Goal: Task Accomplishment & Management: Manage account settings

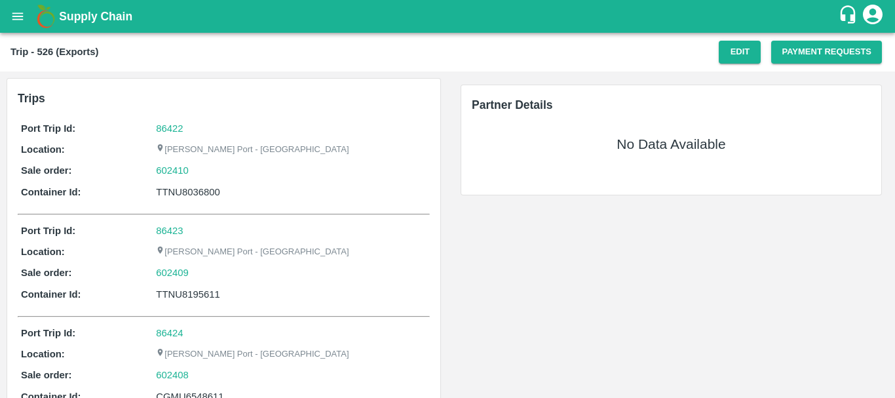
click at [759, 50] on div "Edit Payment Requests" at bounding box center [799, 52] width 163 height 23
click at [745, 53] on button "Edit" at bounding box center [739, 52] width 42 height 23
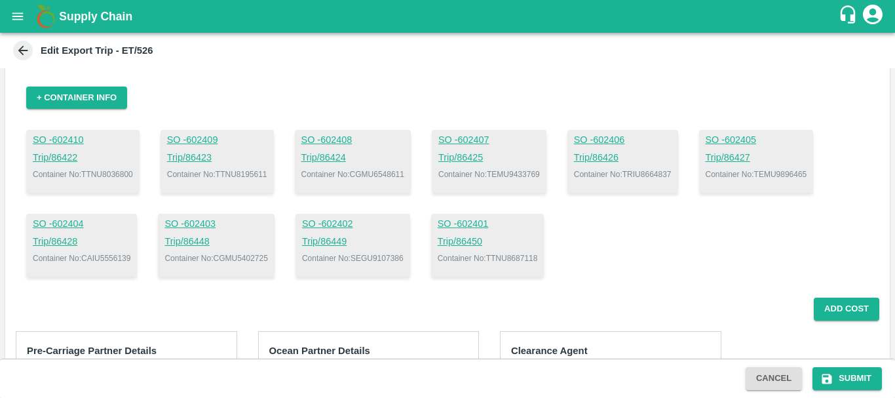
scroll to position [81, 0]
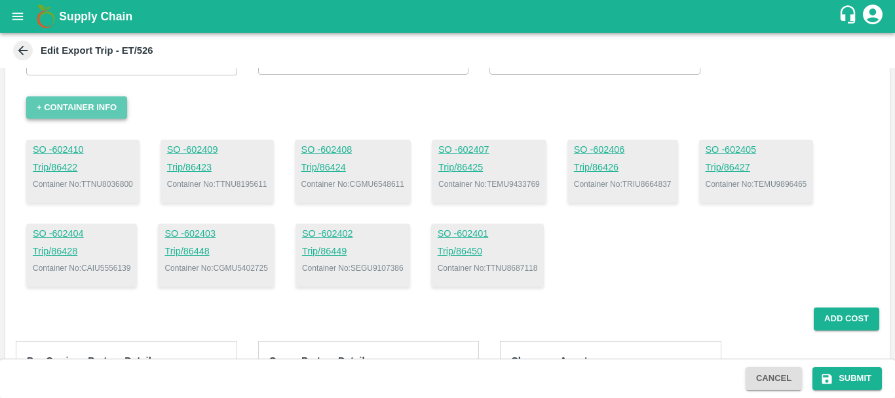
click at [100, 109] on button "+ Container Info" at bounding box center [76, 107] width 101 height 23
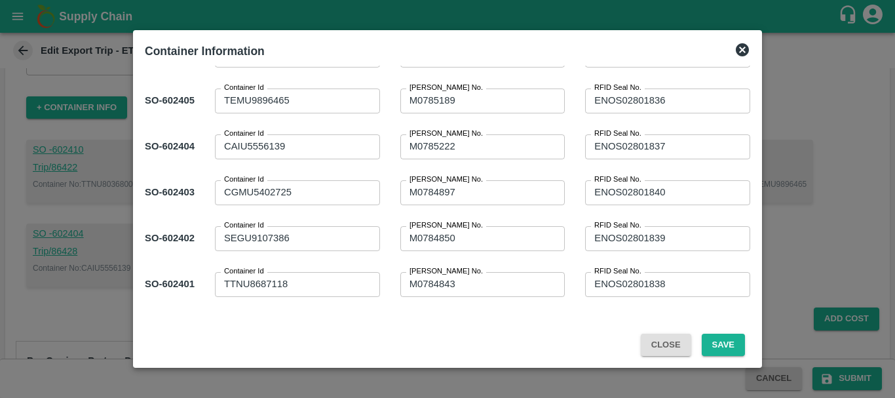
scroll to position [0, 0]
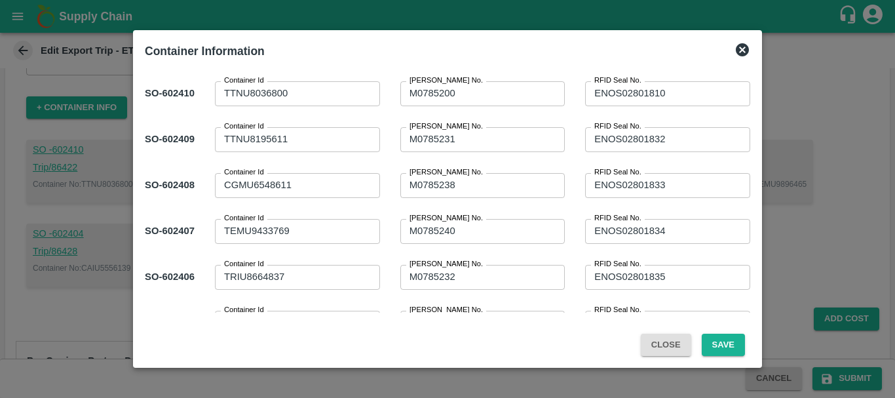
click at [868, 82] on div at bounding box center [447, 199] width 895 height 398
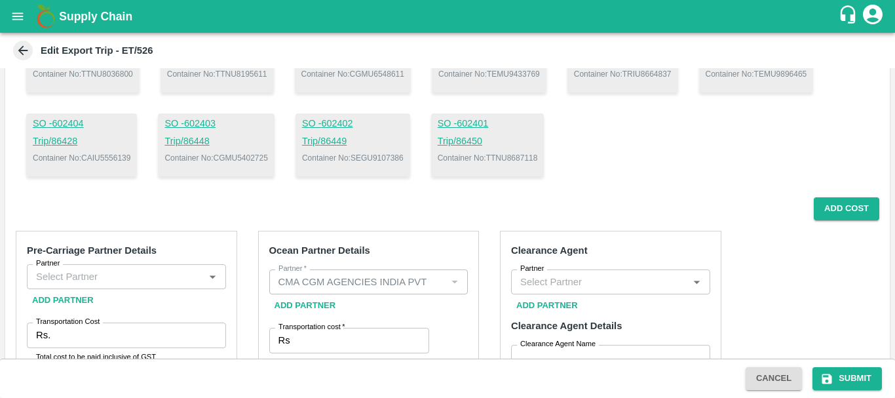
scroll to position [92, 0]
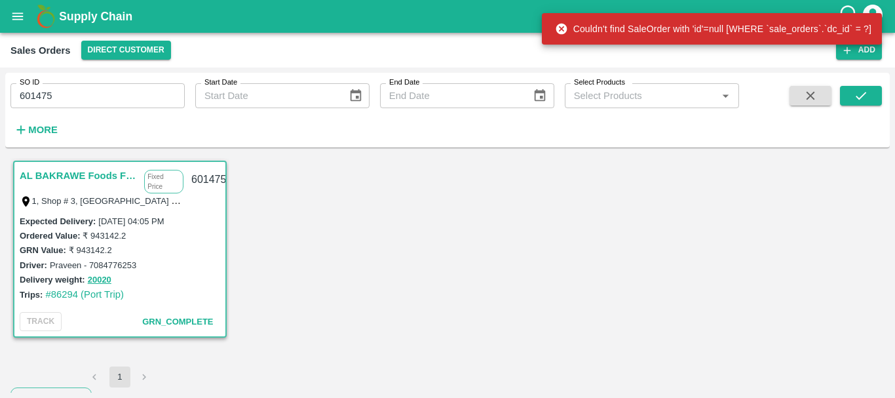
scroll to position [19, 0]
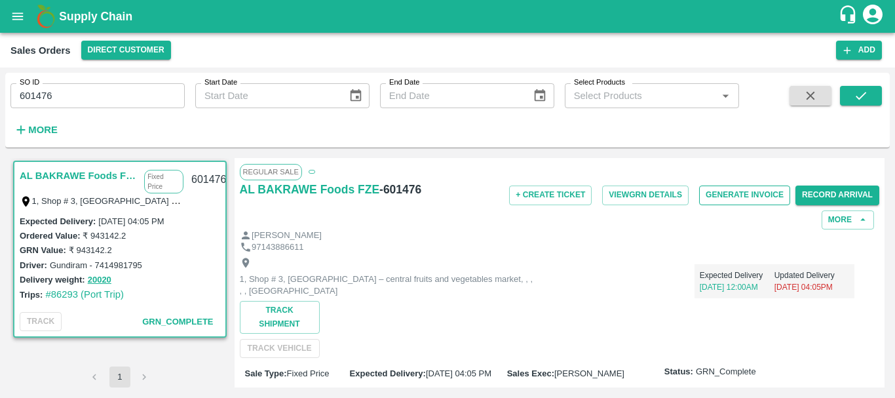
click at [721, 193] on button "Generate Invoice" at bounding box center [744, 194] width 91 height 19
click at [726, 193] on button "Generate Invoice" at bounding box center [744, 194] width 91 height 19
click at [712, 193] on button "Generate Invoice" at bounding box center [744, 194] width 91 height 19
click at [729, 196] on button "Generate Invoice" at bounding box center [744, 194] width 91 height 19
click at [707, 196] on button "Generate Invoice" at bounding box center [744, 194] width 91 height 19
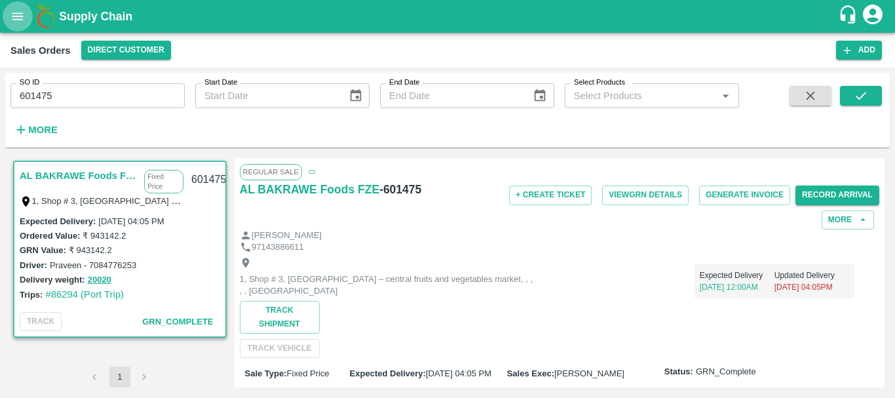
click at [15, 20] on icon "open drawer" at bounding box center [17, 15] width 11 height 7
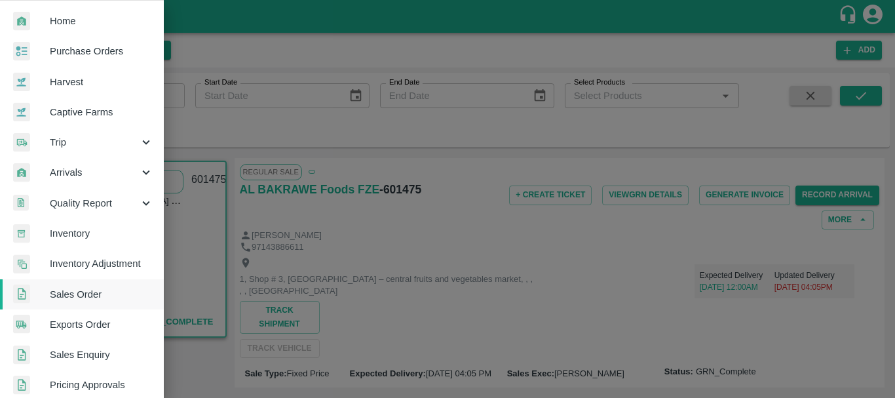
scroll to position [65, 0]
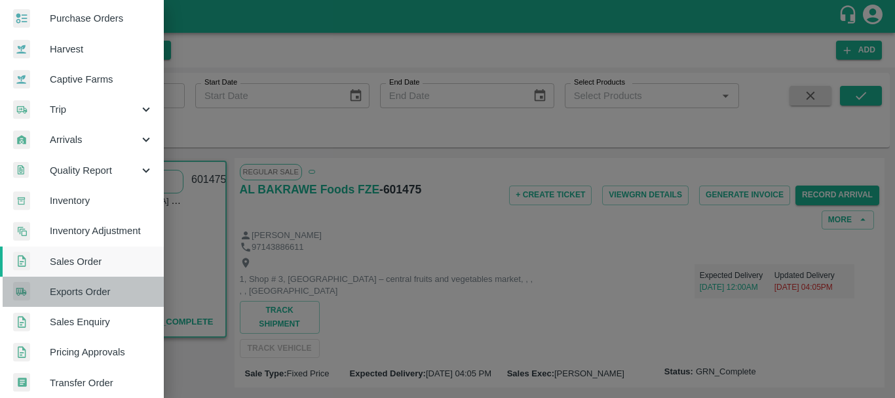
click at [85, 291] on span "Exports Order" at bounding box center [101, 291] width 103 height 14
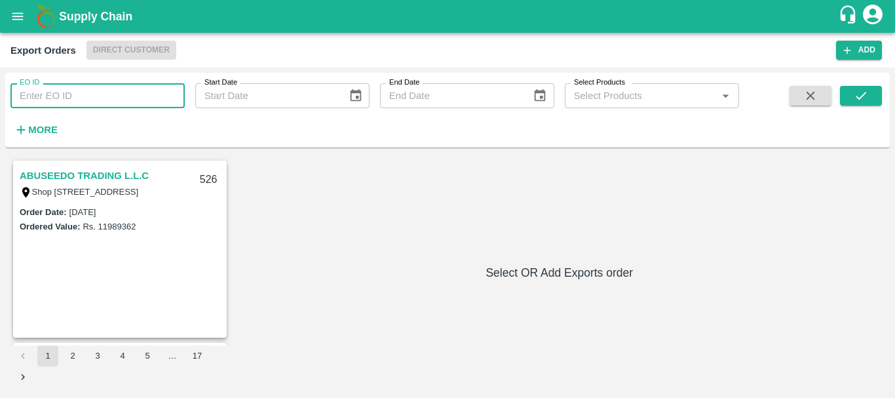
click at [64, 107] on input "EO ID" at bounding box center [97, 95] width 174 height 25
type input "494"
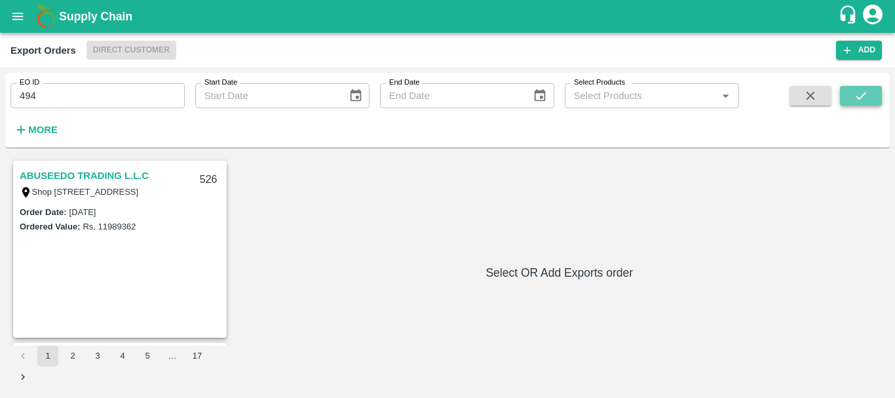
click at [848, 91] on button "submit" at bounding box center [861, 96] width 42 height 20
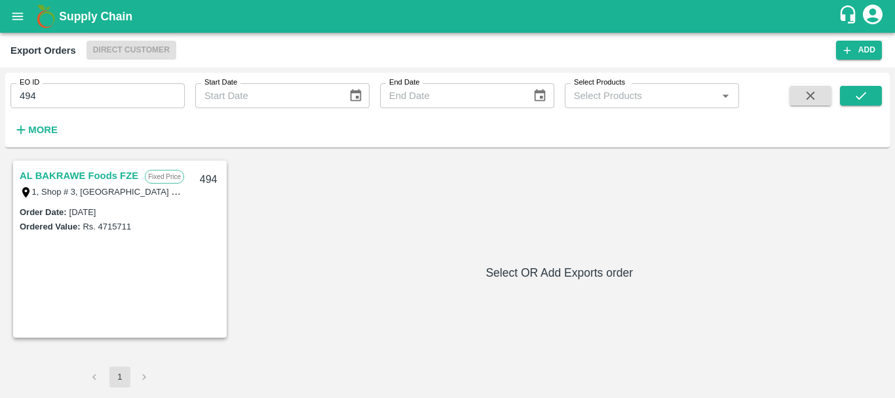
click at [76, 170] on link "AL BAKRAWE Foods FZE" at bounding box center [79, 175] width 119 height 17
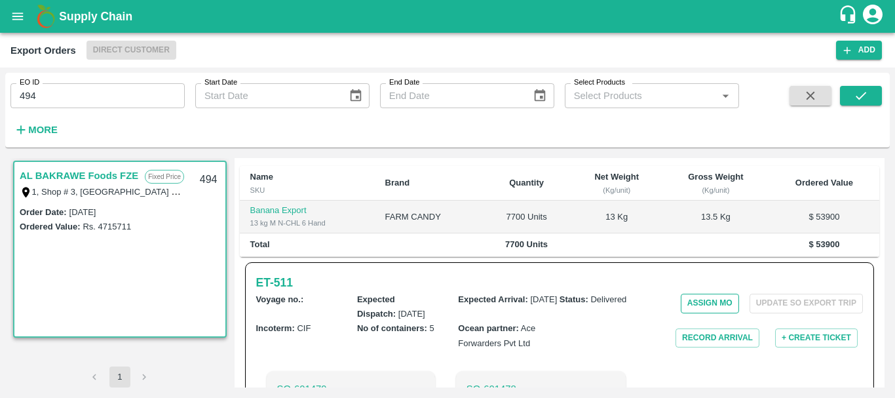
scroll to position [348, 0]
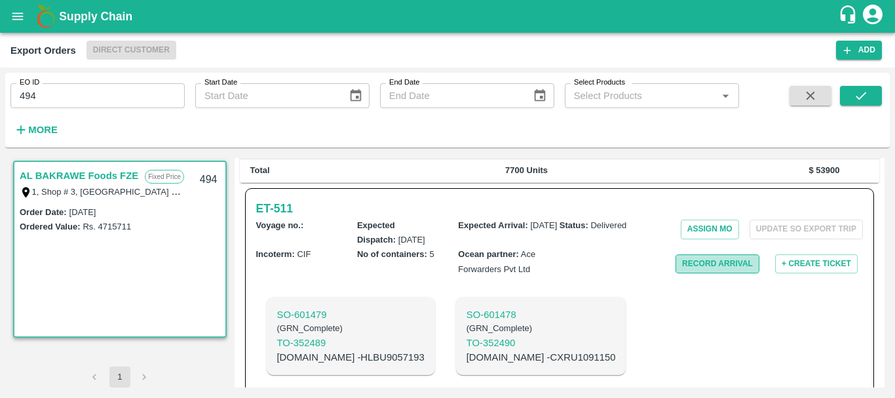
click at [686, 255] on button "Record Arrival" at bounding box center [717, 263] width 84 height 19
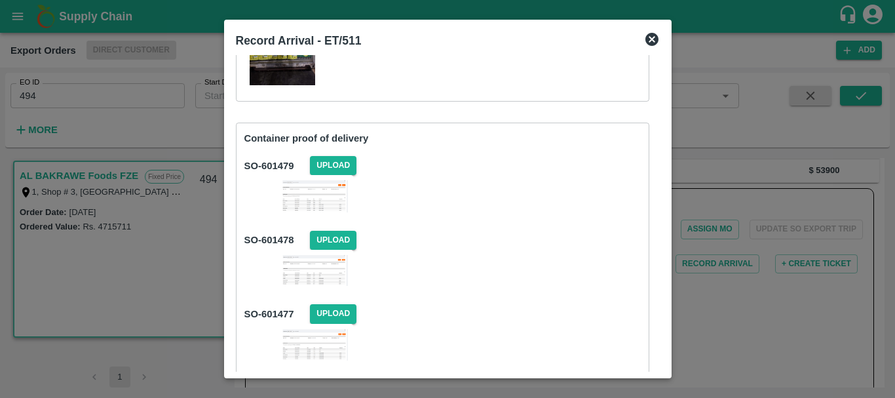
scroll to position [195, 0]
click at [339, 167] on span "Upload" at bounding box center [333, 166] width 46 height 19
click at [0, 0] on input "Upload" at bounding box center [0, 0] width 0 height 0
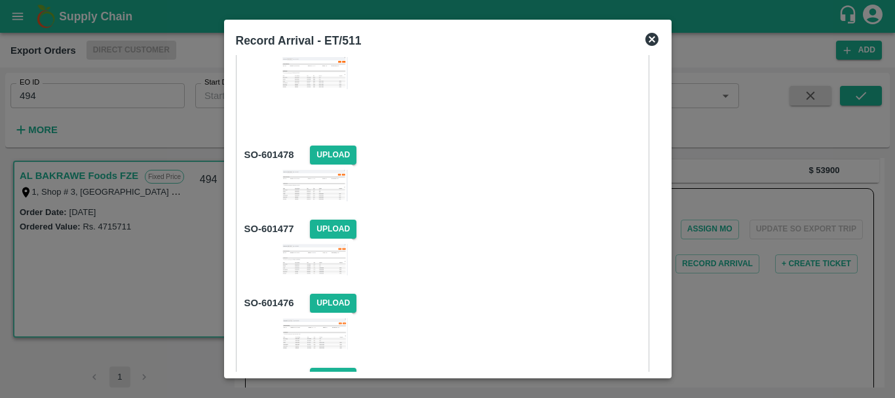
scroll to position [320, 0]
click at [341, 149] on span "Upload" at bounding box center [333, 154] width 46 height 19
click at [0, 0] on input "Upload" at bounding box center [0, 0] width 0 height 0
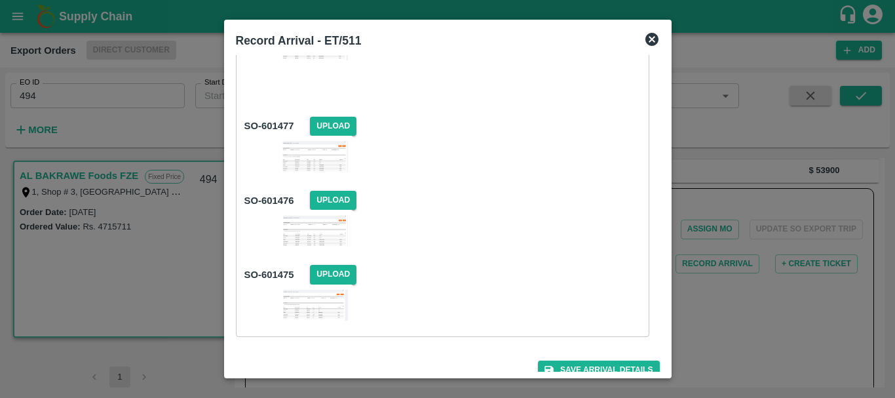
scroll to position [460, 0]
click at [321, 129] on span "Upload" at bounding box center [333, 125] width 46 height 19
click at [0, 0] on input "Upload" at bounding box center [0, 0] width 0 height 0
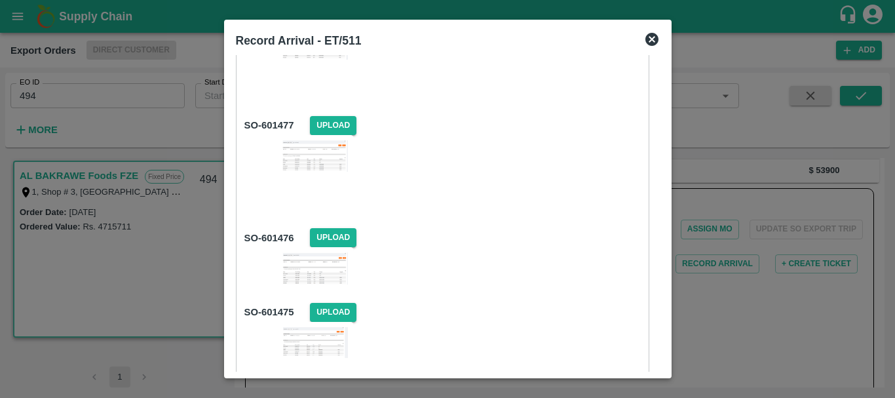
scroll to position [511, 0]
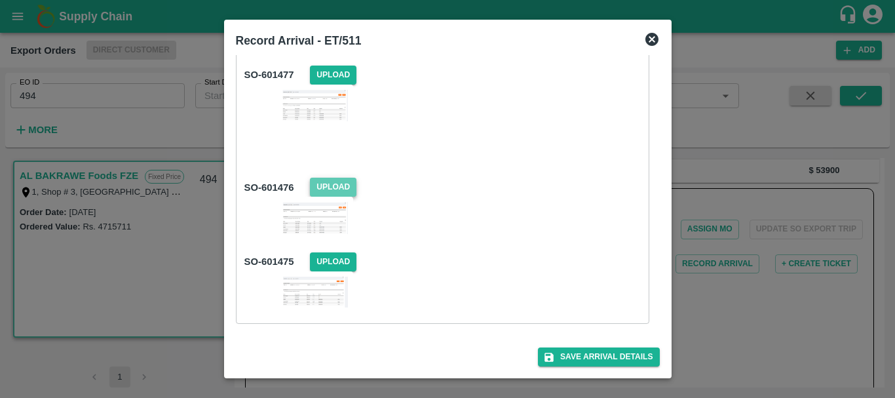
click at [345, 183] on span "Upload" at bounding box center [333, 186] width 46 height 19
click at [0, 0] on input "Upload" at bounding box center [0, 0] width 0 height 0
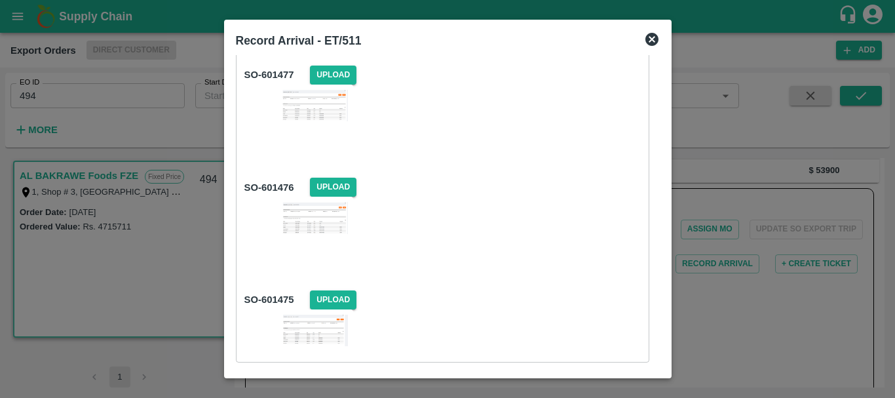
scroll to position [549, 0]
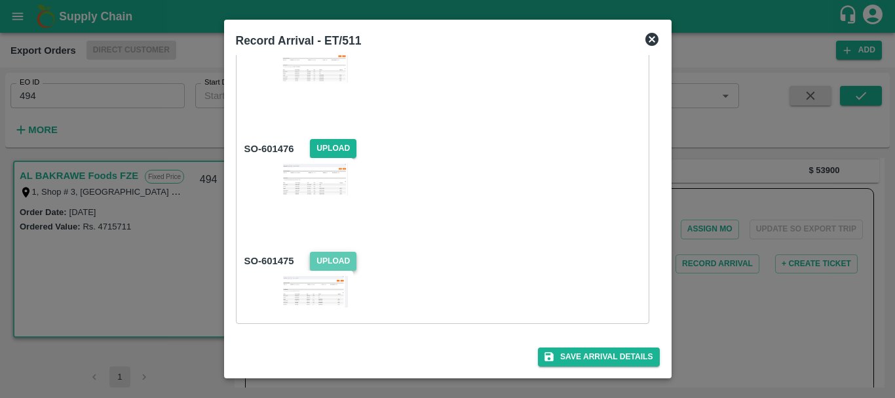
click at [339, 253] on span "Upload" at bounding box center [333, 260] width 46 height 19
click at [0, 0] on input "Upload" at bounding box center [0, 0] width 0 height 0
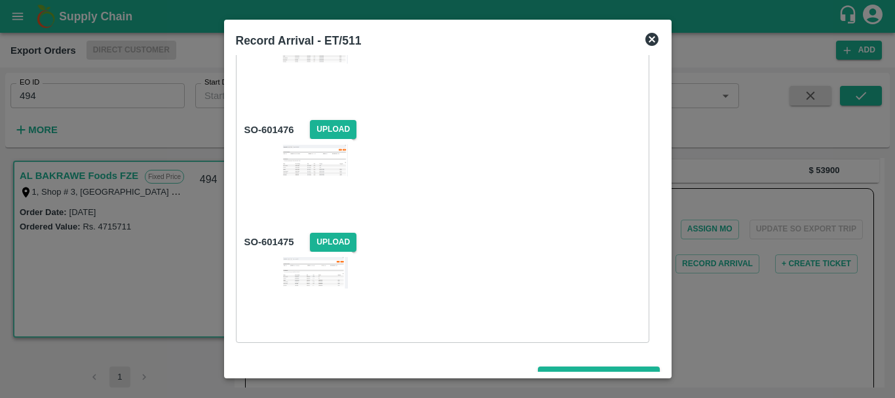
scroll to position [587, 0]
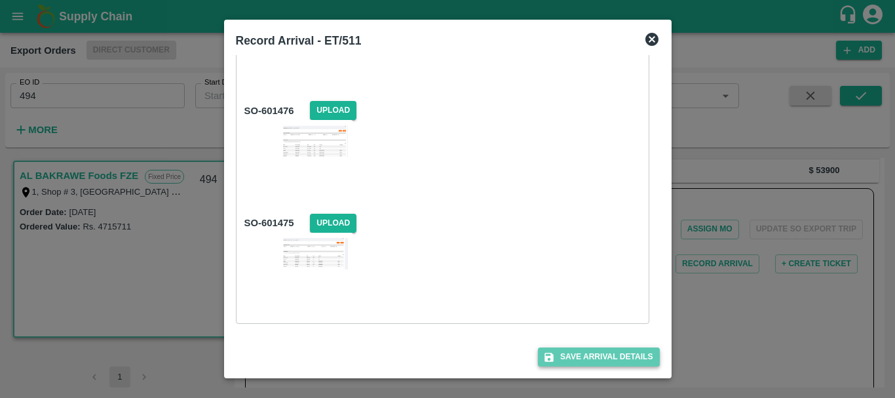
click at [615, 356] on button "Save Arrival Details" at bounding box center [598, 356] width 121 height 19
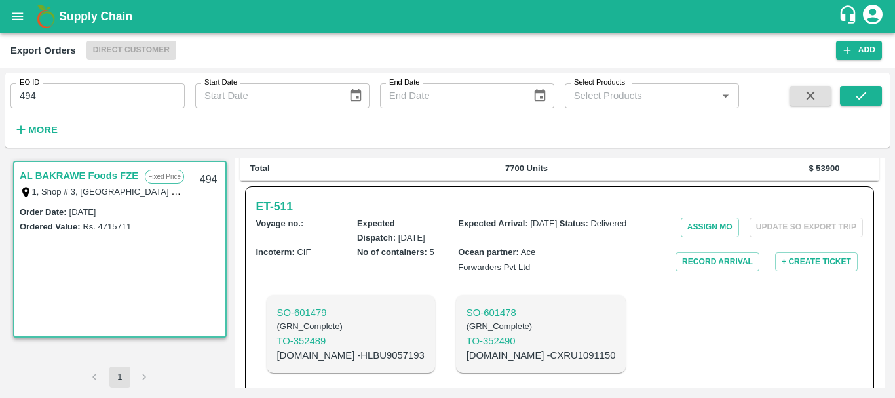
scroll to position [350, 0]
click at [712, 253] on button "Record Arrival" at bounding box center [717, 262] width 84 height 19
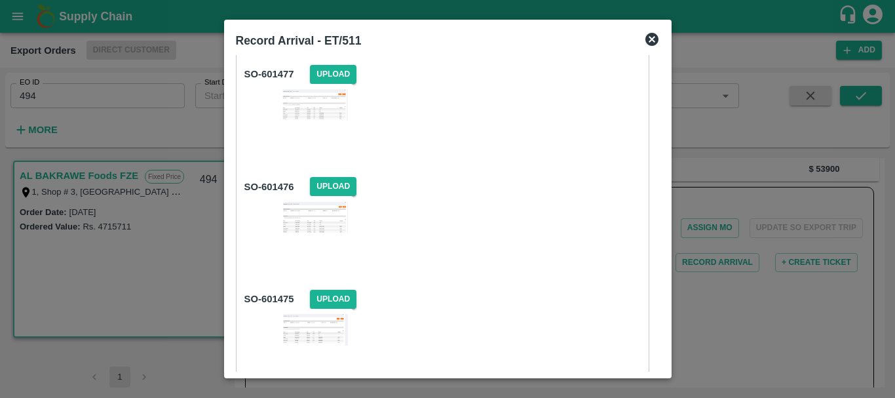
scroll to position [587, 0]
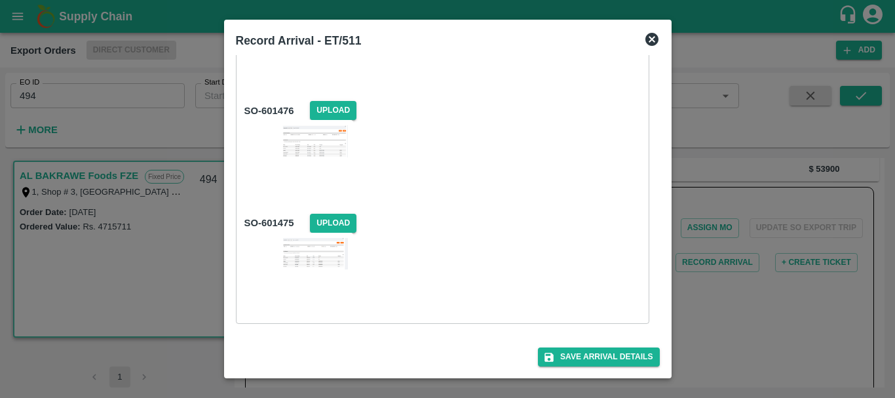
click at [759, 324] on div at bounding box center [447, 199] width 895 height 398
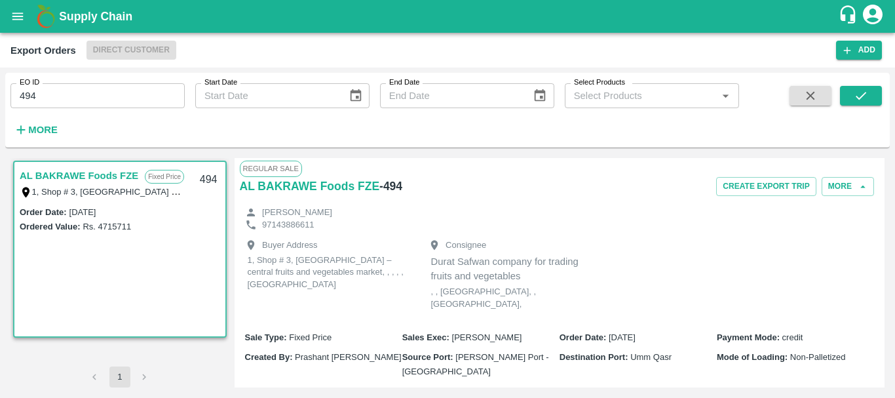
scroll to position [1, 0]
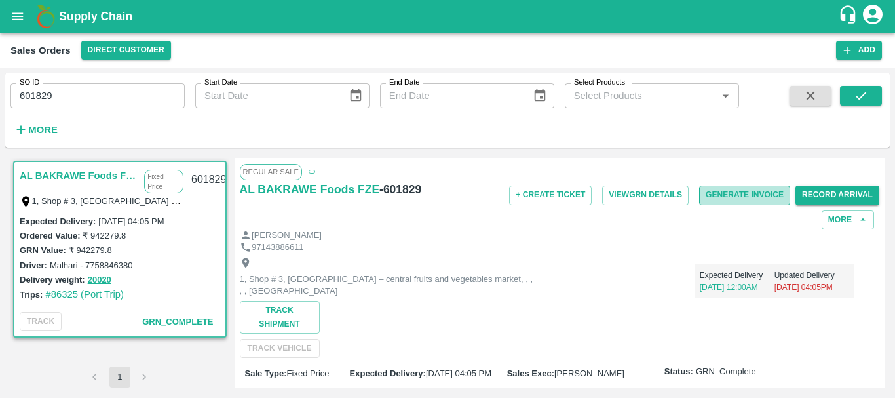
click at [728, 195] on button "Generate Invoice" at bounding box center [744, 194] width 91 height 19
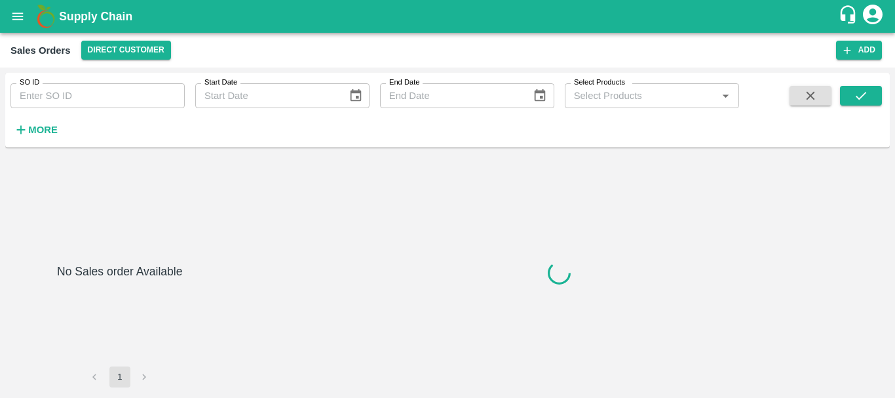
type input "601830"
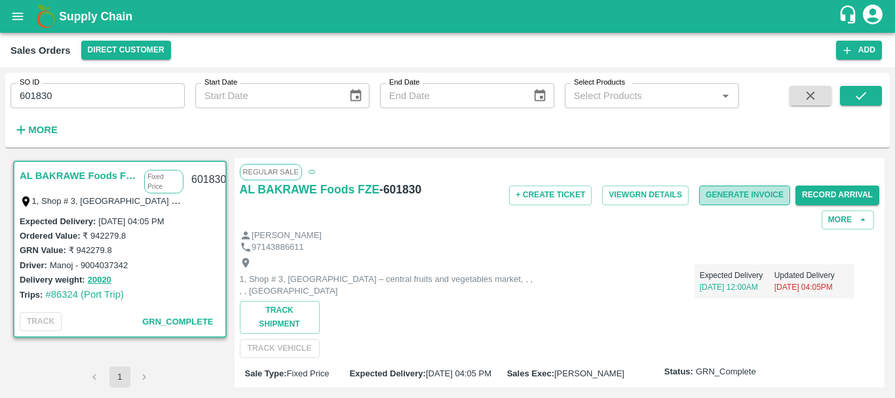
click at [738, 192] on button "Generate Invoice" at bounding box center [744, 194] width 91 height 19
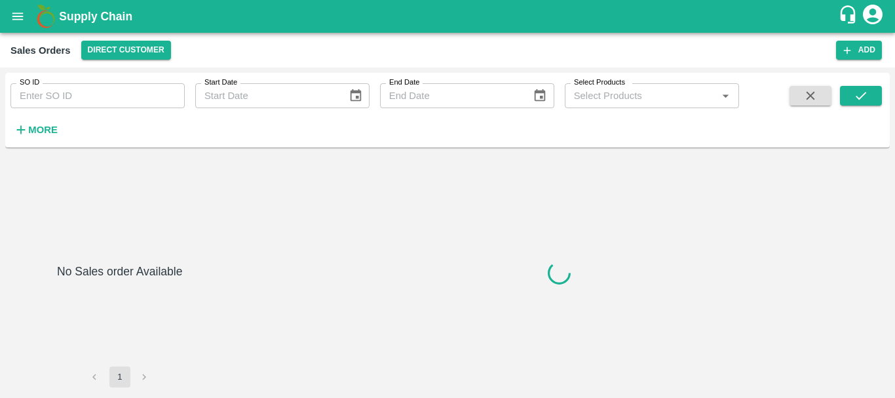
type input "601831"
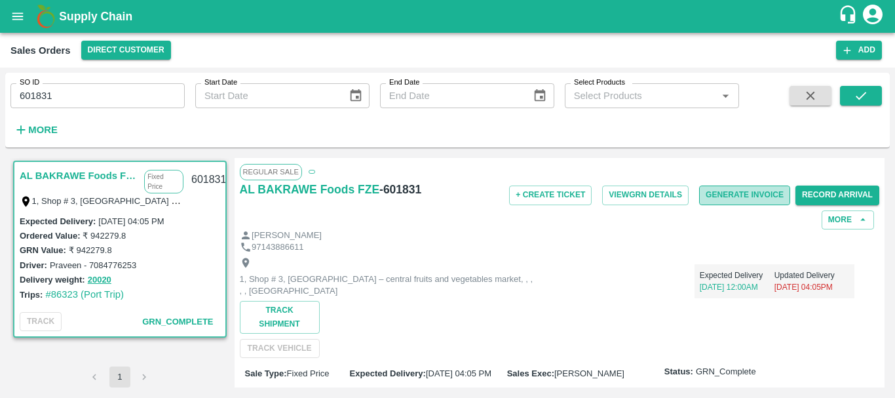
click at [721, 192] on button "Generate Invoice" at bounding box center [744, 194] width 91 height 19
click at [736, 198] on button "Generate Invoice" at bounding box center [744, 194] width 91 height 19
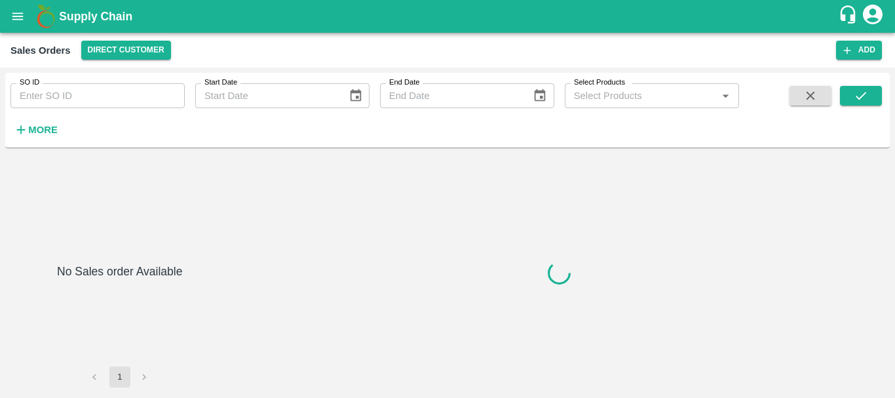
type input "601833"
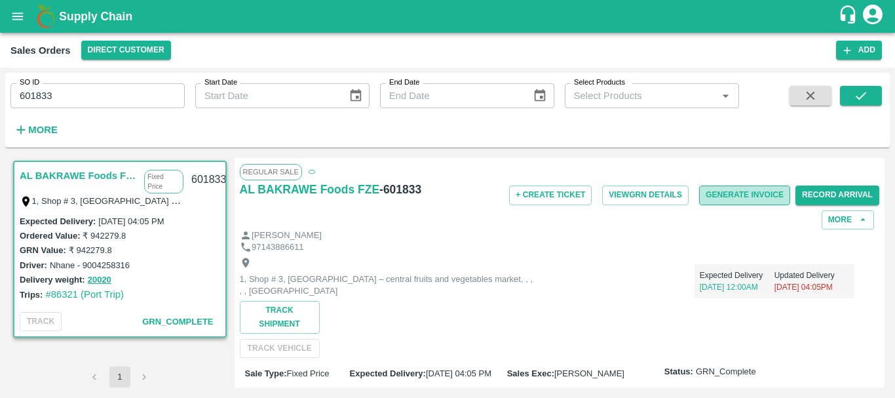
click at [745, 199] on button "Generate Invoice" at bounding box center [744, 194] width 91 height 19
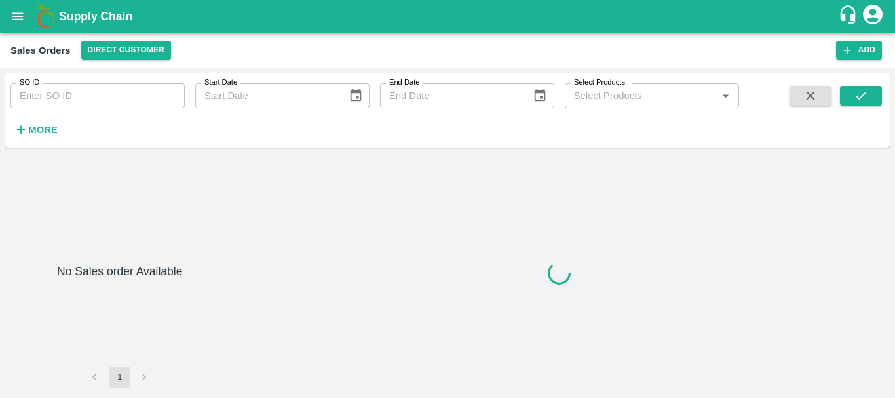
type input "601834"
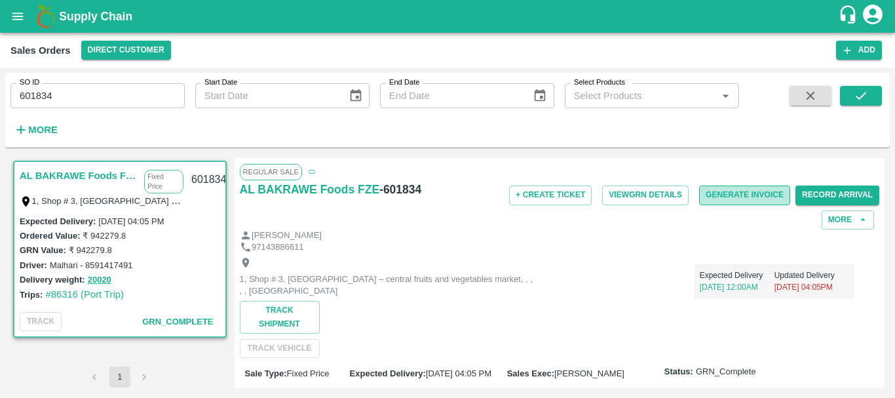
click at [747, 194] on button "Generate Invoice" at bounding box center [744, 194] width 91 height 19
click at [758, 195] on button "Generate Invoice" at bounding box center [744, 194] width 91 height 19
click at [750, 196] on button "Generate Invoice" at bounding box center [744, 194] width 91 height 19
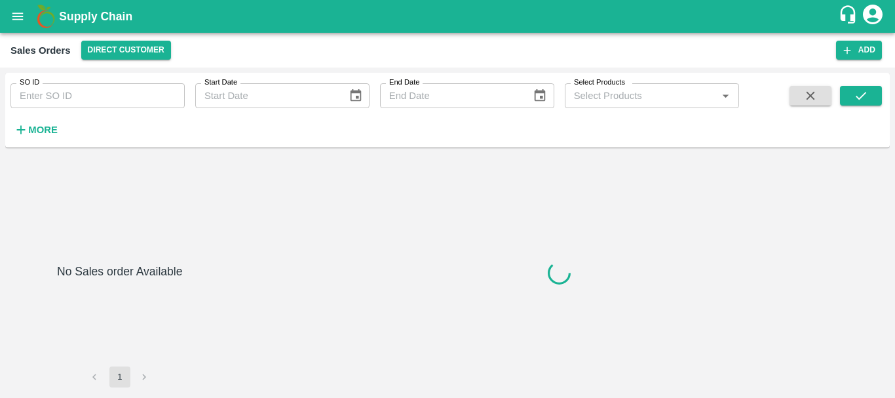
type input "601837"
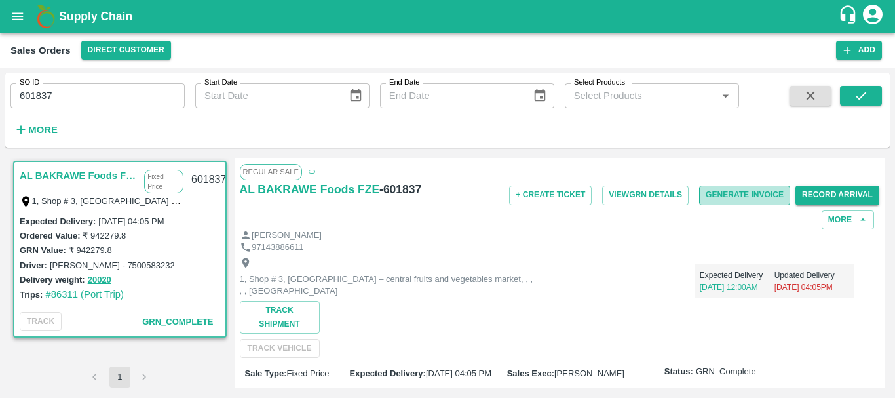
click at [737, 197] on button "Generate Invoice" at bounding box center [744, 194] width 91 height 19
click at [724, 199] on button "Generate Invoice" at bounding box center [744, 194] width 91 height 19
click at [22, 23] on icon "open drawer" at bounding box center [17, 16] width 14 height 14
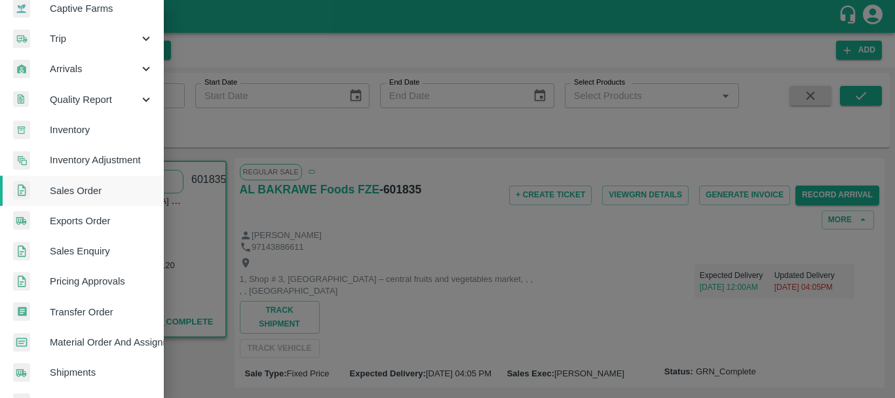
scroll to position [137, 0]
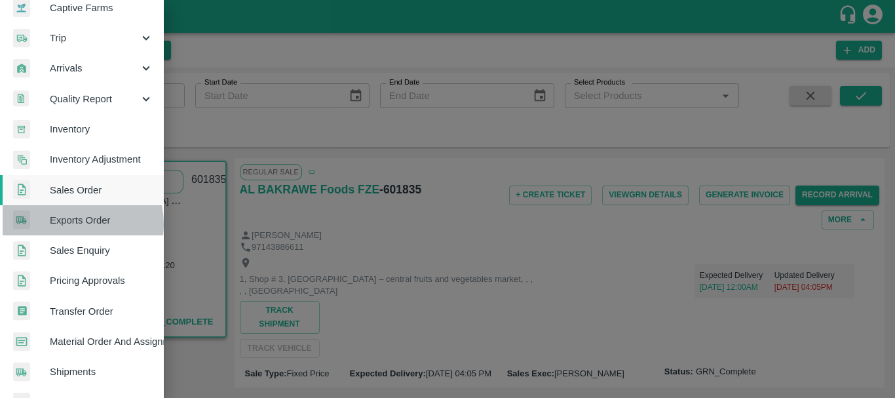
click at [68, 224] on span "Exports Order" at bounding box center [101, 220] width 103 height 14
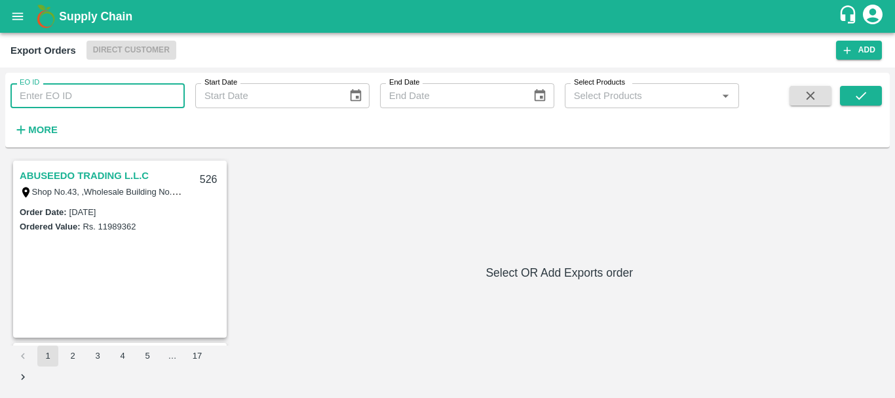
click at [85, 104] on input "EO ID" at bounding box center [97, 95] width 174 height 25
type input "495"
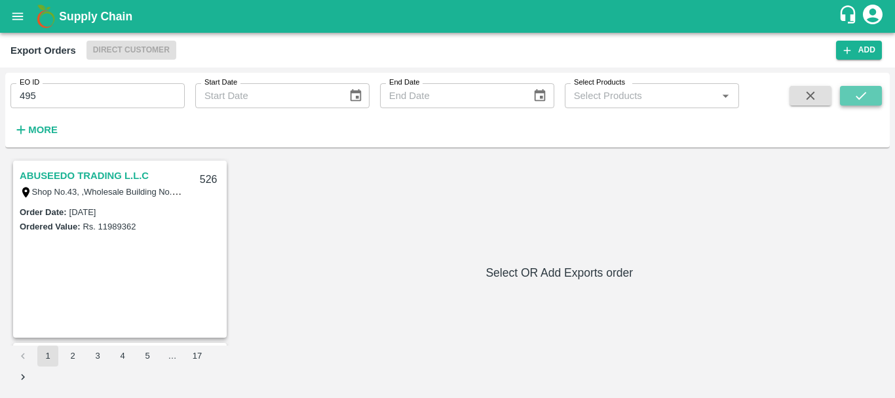
click at [864, 92] on icon "submit" at bounding box center [860, 95] width 14 height 14
click at [100, 177] on link "AL BAKRAWE Foods FZE" at bounding box center [79, 175] width 119 height 17
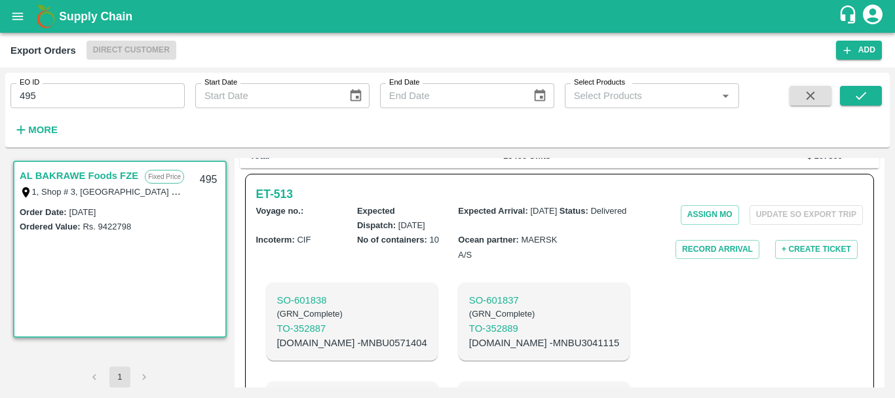
scroll to position [363, 0]
click at [696, 239] on button "Record Arrival" at bounding box center [717, 248] width 84 height 19
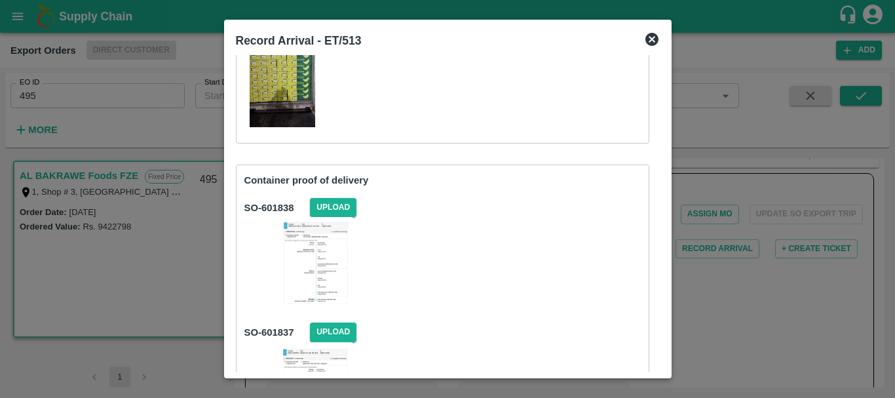
scroll to position [153, 0]
click at [338, 204] on span "Upload" at bounding box center [333, 208] width 46 height 19
click at [0, 0] on input "Upload" at bounding box center [0, 0] width 0 height 0
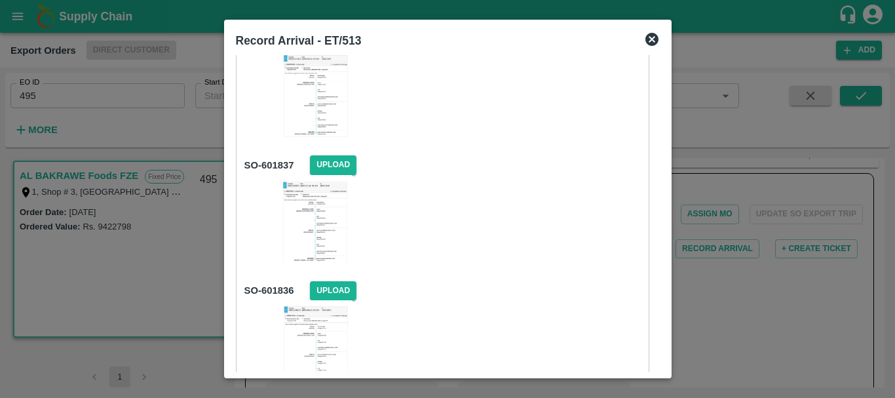
scroll to position [322, 0]
click at [320, 164] on span "Upload" at bounding box center [333, 164] width 46 height 19
click at [0, 0] on input "Upload" at bounding box center [0, 0] width 0 height 0
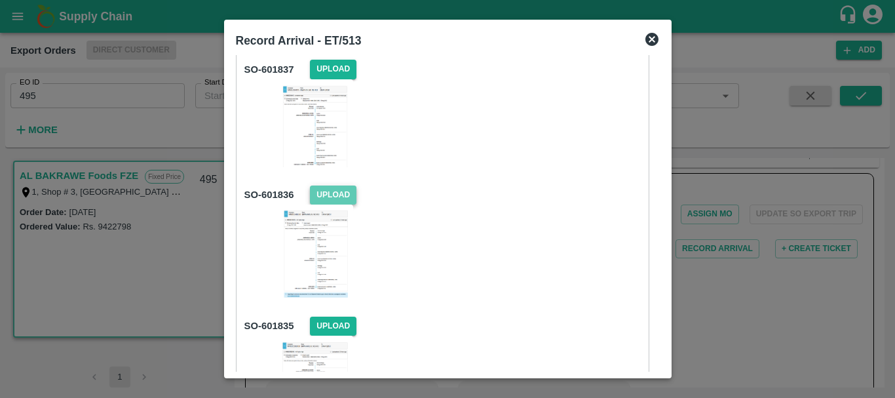
click at [340, 195] on span "Upload" at bounding box center [333, 194] width 46 height 19
click at [0, 0] on input "Upload" at bounding box center [0, 0] width 0 height 0
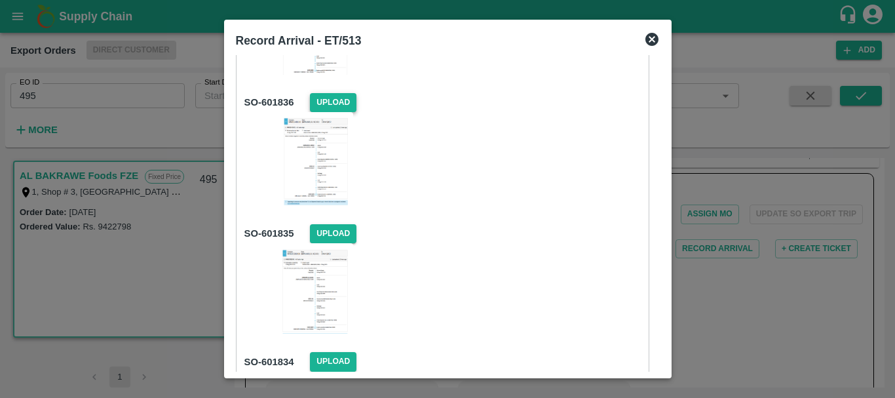
scroll to position [510, 0]
click at [339, 224] on span "Upload" at bounding box center [333, 232] width 46 height 19
click at [0, 0] on input "Upload" at bounding box center [0, 0] width 0 height 0
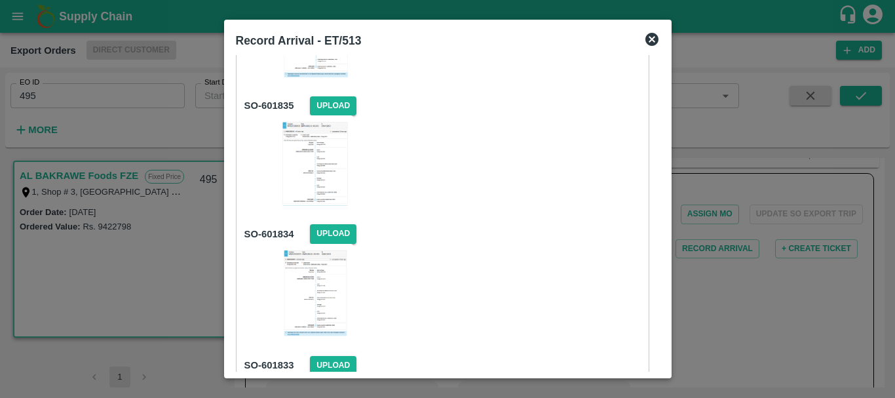
scroll to position [637, 0]
click at [332, 229] on span "Upload" at bounding box center [333, 232] width 46 height 19
click at [0, 0] on input "Upload" at bounding box center [0, 0] width 0 height 0
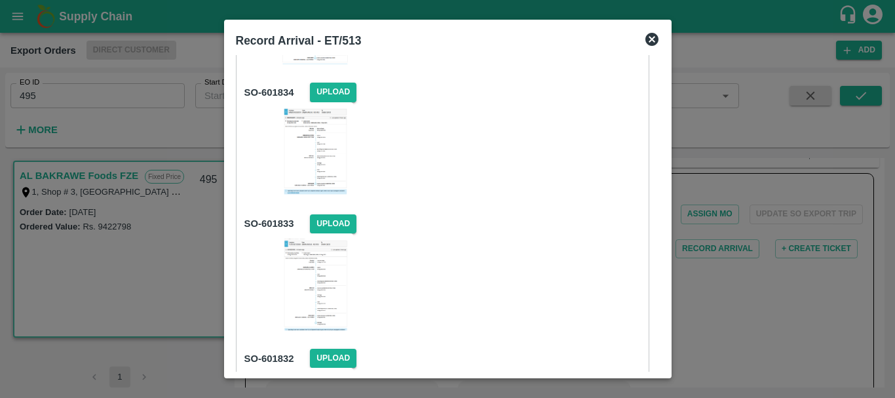
scroll to position [781, 0]
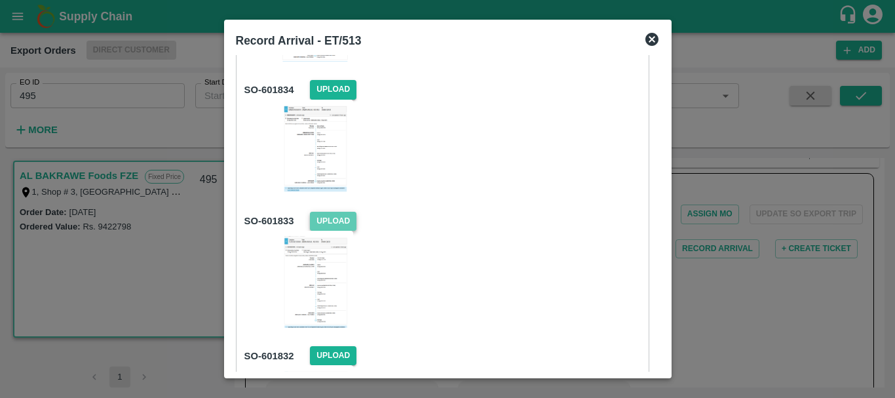
click at [334, 219] on span "Upload" at bounding box center [333, 221] width 46 height 19
click at [0, 0] on input "Upload" at bounding box center [0, 0] width 0 height 0
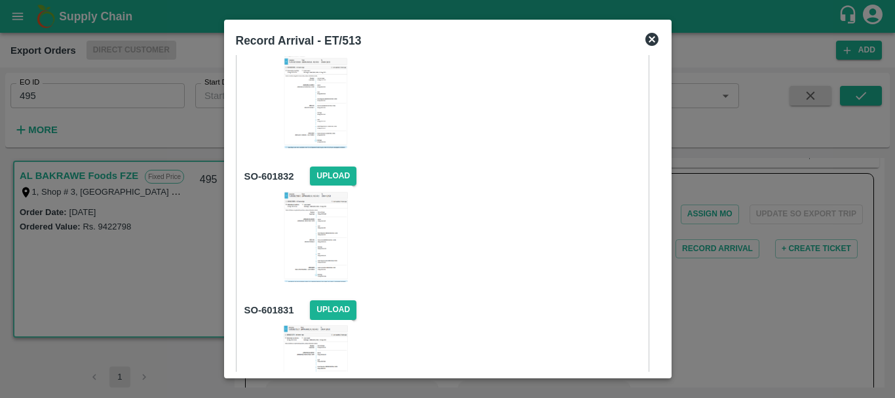
scroll to position [967, 0]
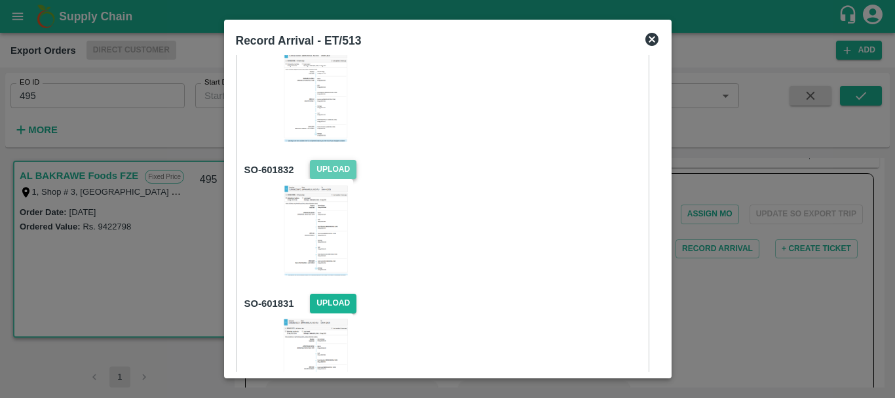
click at [331, 174] on span "Upload" at bounding box center [333, 169] width 46 height 19
click at [0, 0] on input "Upload" at bounding box center [0, 0] width 0 height 0
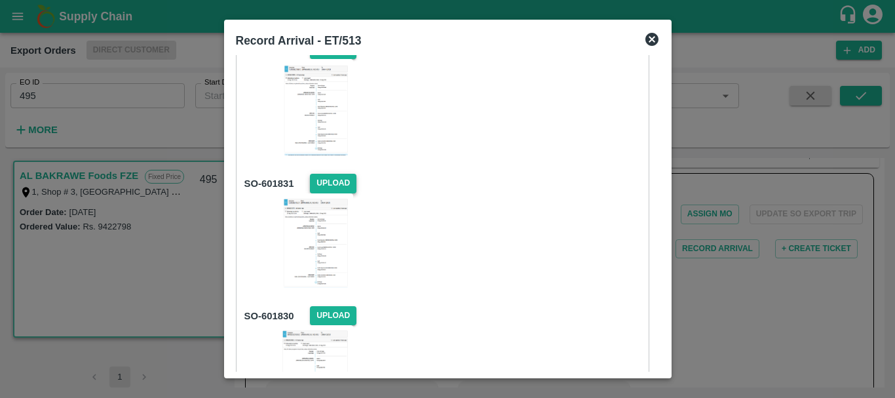
click at [324, 183] on span "Upload" at bounding box center [333, 183] width 46 height 19
click at [0, 0] on input "Upload" at bounding box center [0, 0] width 0 height 0
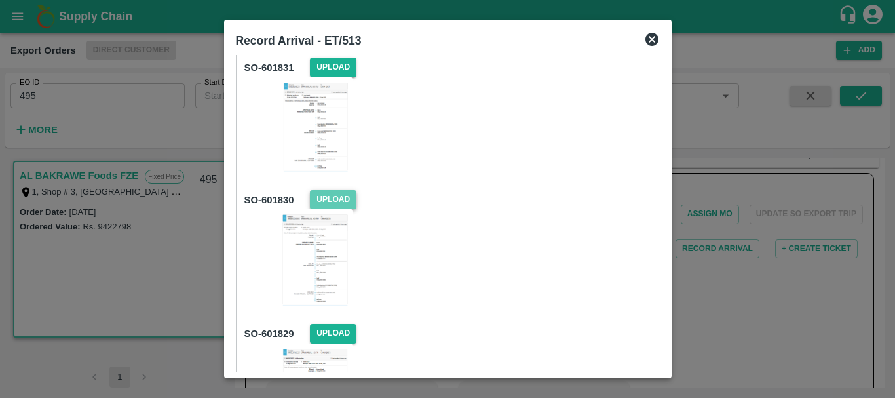
click at [328, 204] on span "Upload" at bounding box center [333, 199] width 46 height 19
click at [0, 0] on input "Upload" at bounding box center [0, 0] width 0 height 0
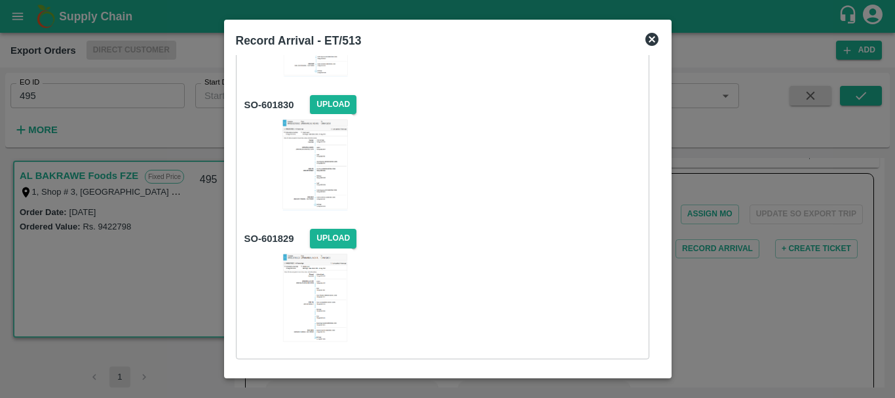
scroll to position [1316, 0]
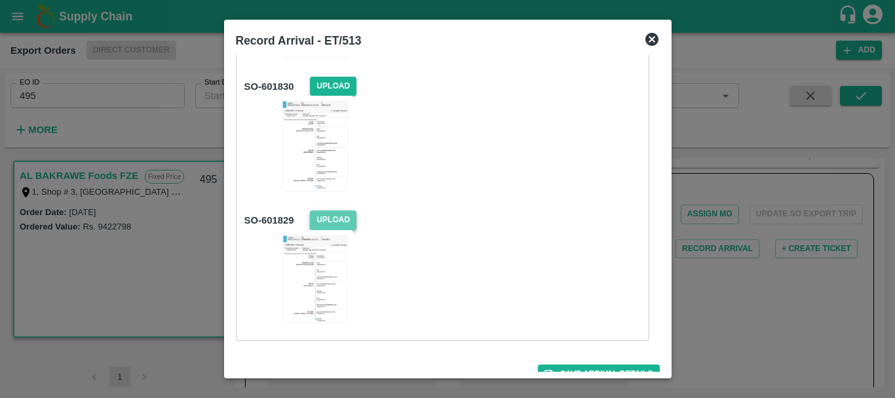
click at [335, 222] on span "Upload" at bounding box center [333, 219] width 46 height 19
click at [0, 0] on input "Upload" at bounding box center [0, 0] width 0 height 0
click at [334, 220] on span "Upload" at bounding box center [333, 219] width 46 height 19
click at [0, 0] on input "Upload" at bounding box center [0, 0] width 0 height 0
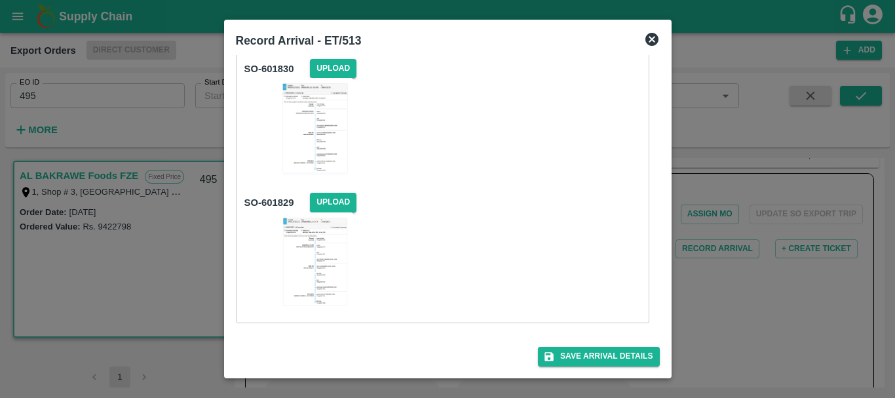
scroll to position [1333, 0]
click at [572, 349] on button "Save Arrival Details" at bounding box center [598, 356] width 121 height 19
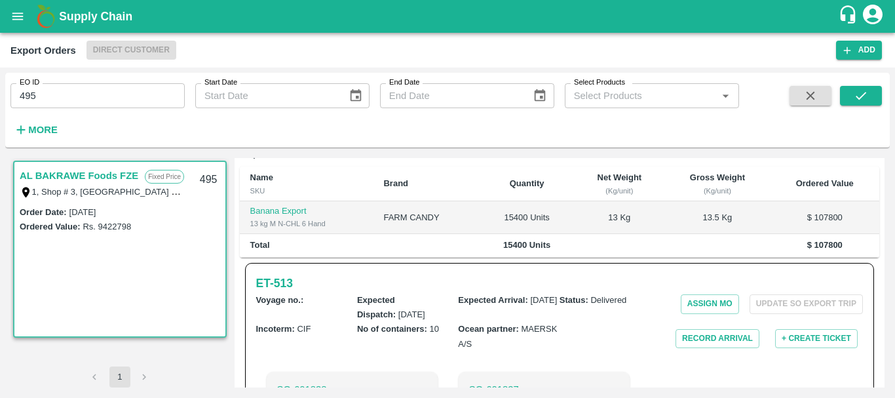
scroll to position [0, 0]
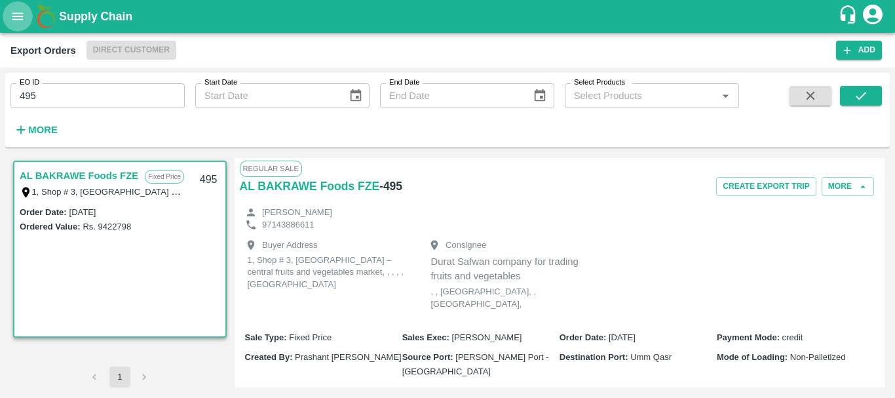
click at [9, 10] on button "open drawer" at bounding box center [18, 16] width 30 height 30
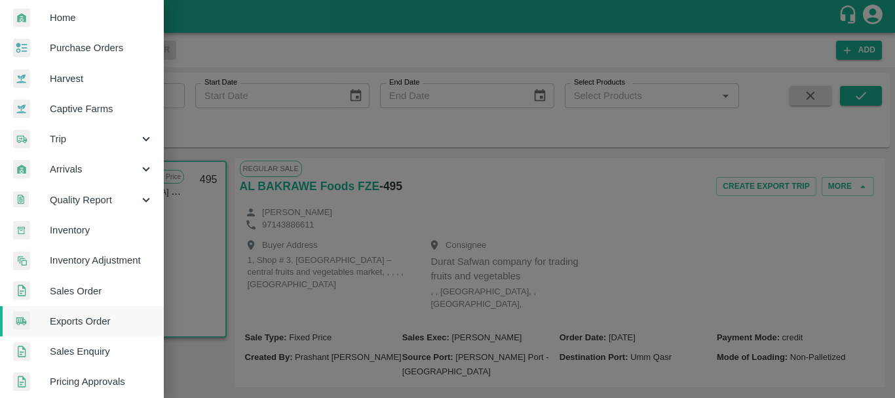
scroll to position [36, 0]
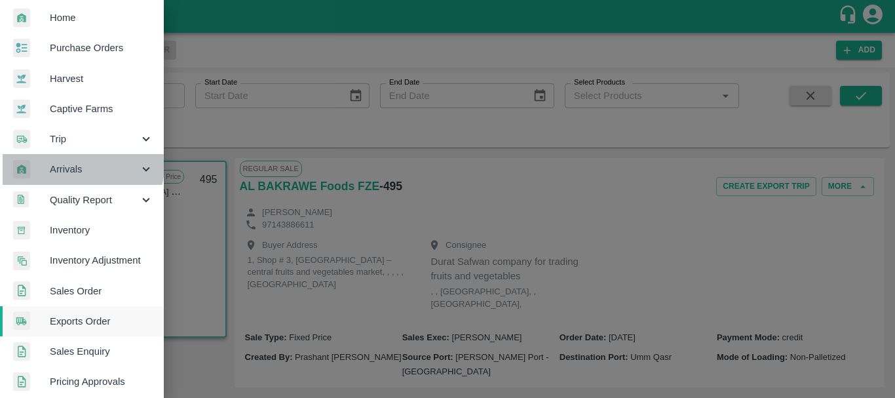
click at [80, 165] on span "Arrivals" at bounding box center [94, 169] width 89 height 14
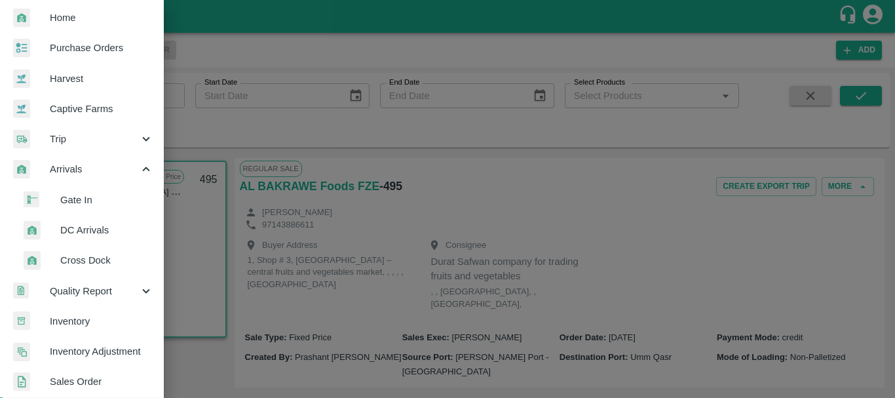
click at [90, 231] on span "DC Arrivals" at bounding box center [106, 230] width 93 height 14
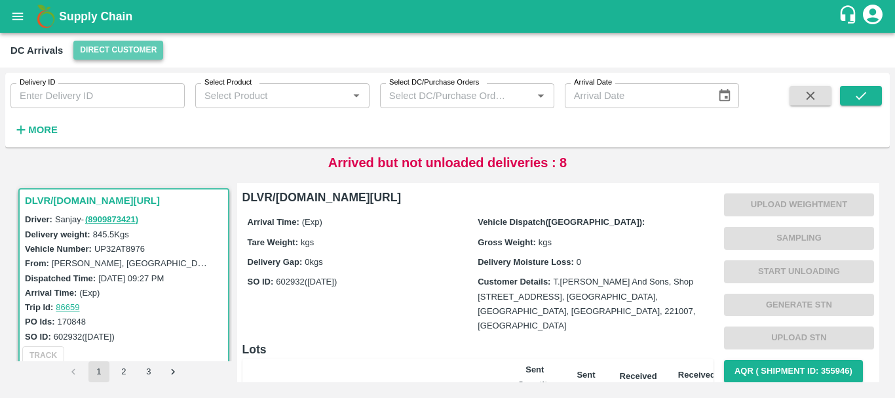
click at [141, 42] on button "Direct Customer" at bounding box center [118, 50] width 90 height 19
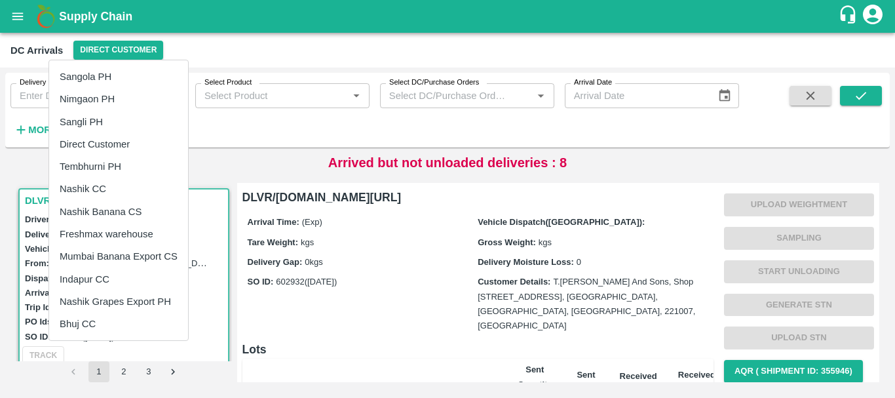
click at [382, 281] on div at bounding box center [447, 199] width 895 height 398
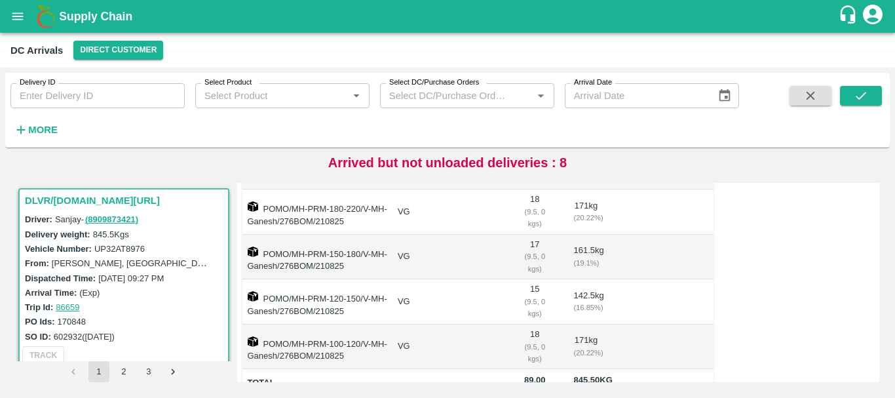
scroll to position [353, 0]
click at [87, 46] on button "Direct Customer" at bounding box center [118, 50] width 90 height 19
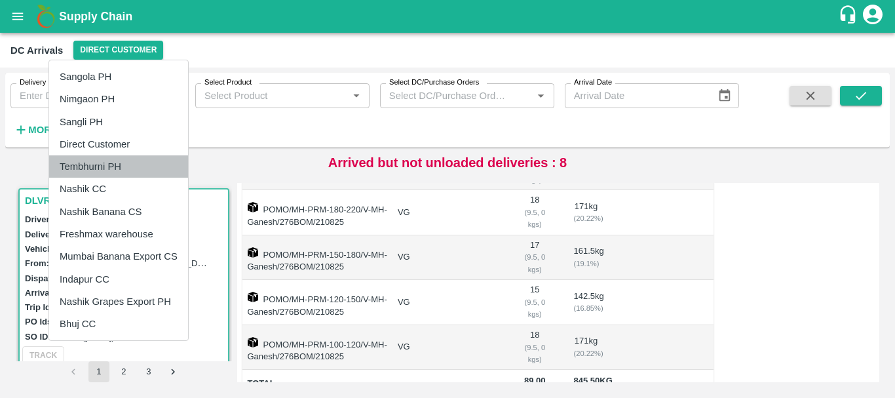
click at [70, 167] on li "Tembhurni PH" at bounding box center [118, 166] width 139 height 22
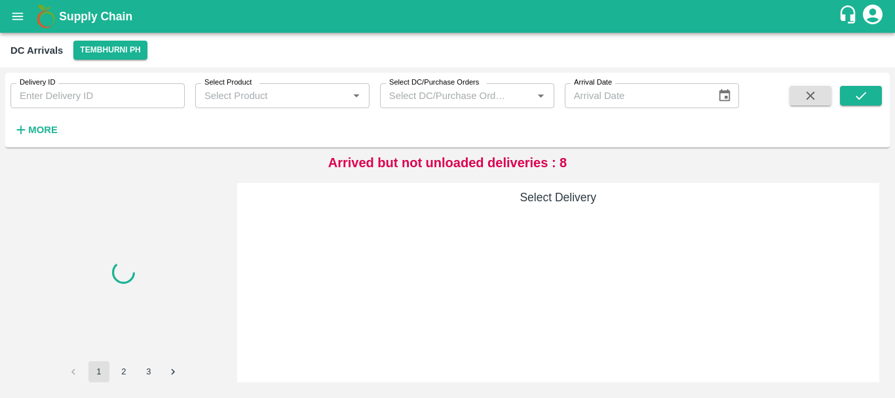
scroll to position [0, 0]
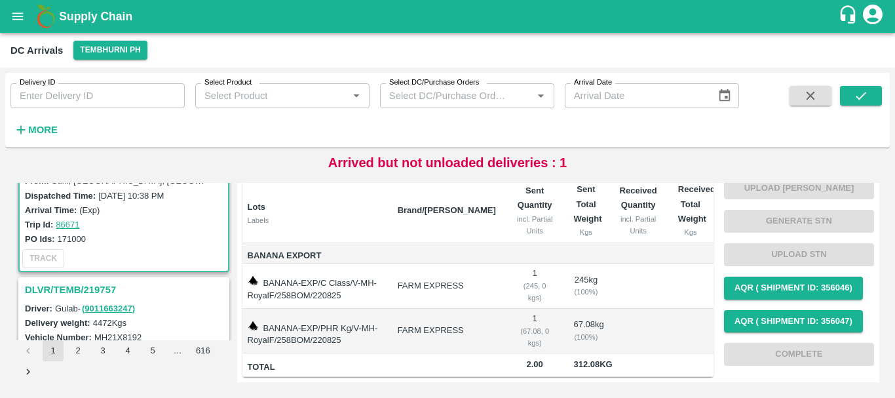
scroll to position [87, 0]
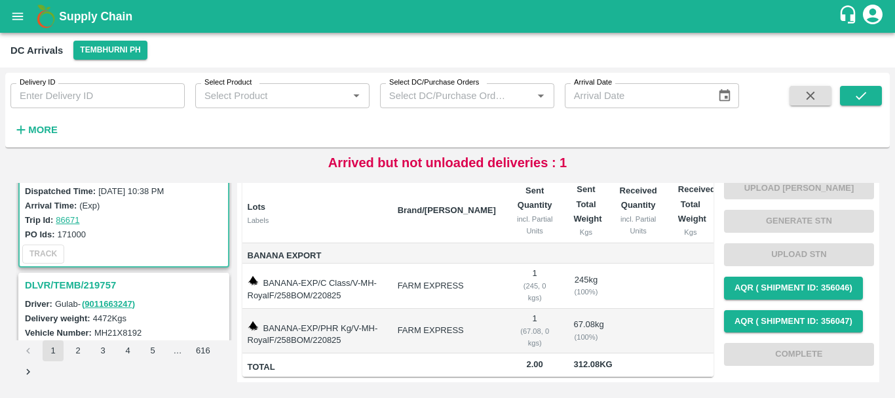
click at [95, 281] on h3 "DLVR/TEMB/219757" at bounding box center [126, 284] width 202 height 17
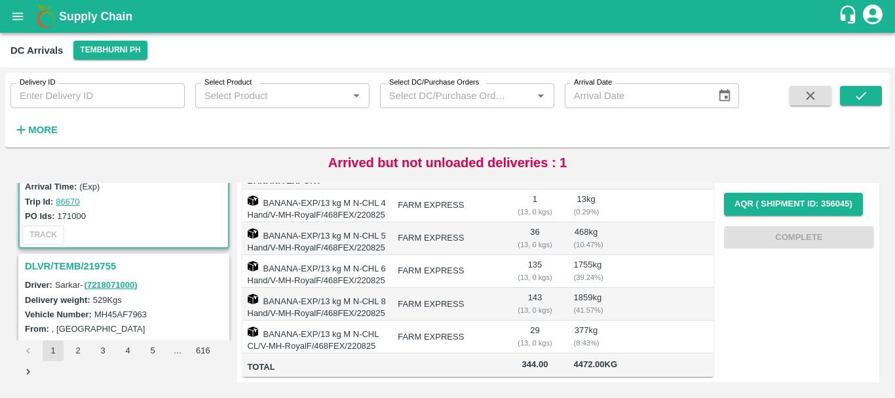
click at [99, 257] on div "DLVR/TEMB/219755" at bounding box center [124, 266] width 208 height 22
click at [100, 265] on h3 "DLVR/TEMB/219755" at bounding box center [126, 265] width 202 height 17
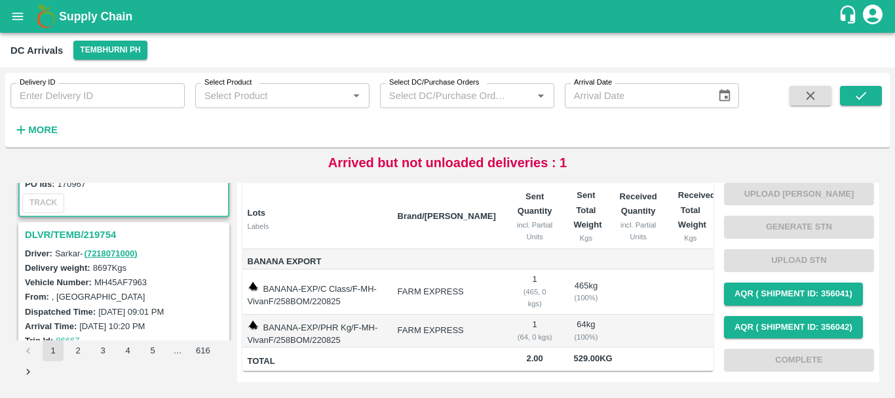
click at [86, 228] on h3 "DLVR/TEMB/219754" at bounding box center [126, 234] width 202 height 17
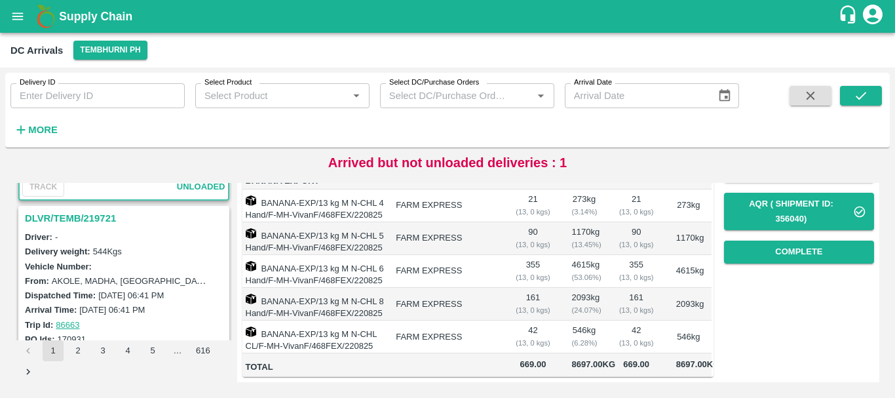
click at [92, 217] on h3 "DLVR/TEMB/219721" at bounding box center [126, 218] width 202 height 17
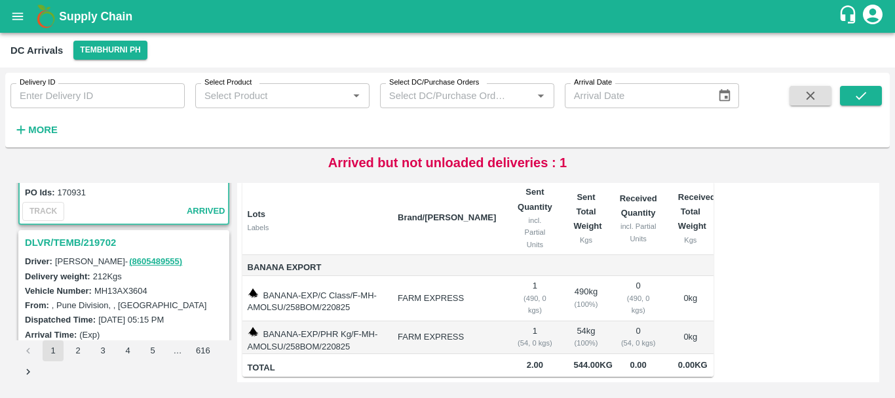
click at [91, 242] on h3 "DLVR/TEMB/219702" at bounding box center [126, 242] width 202 height 17
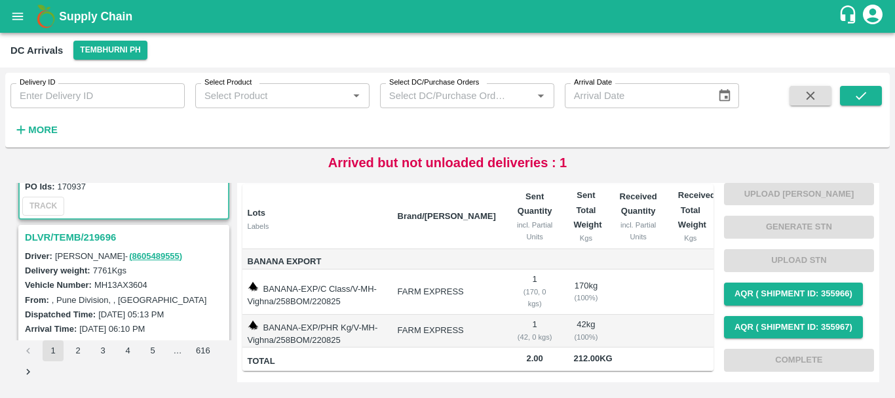
click at [92, 234] on h3 "DLVR/TEMB/219696" at bounding box center [126, 237] width 202 height 17
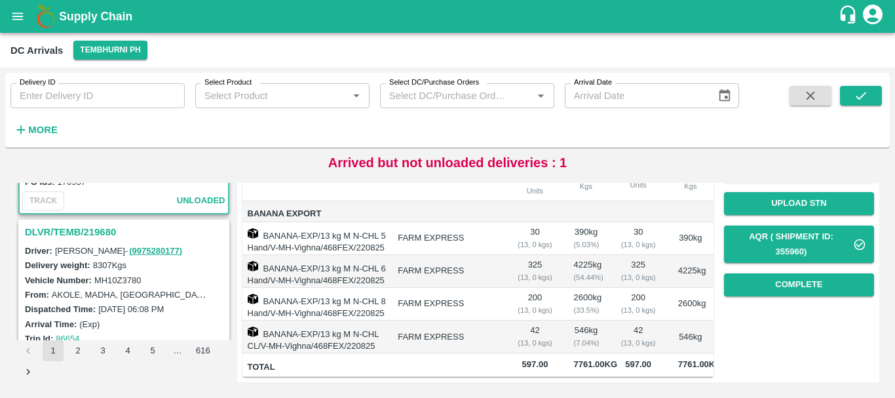
click at [87, 230] on h3 "DLVR/TEMB/219680" at bounding box center [126, 231] width 202 height 17
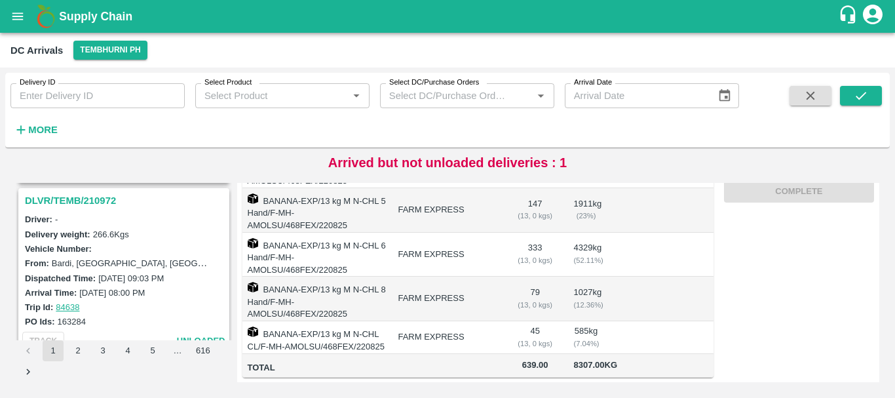
click at [84, 202] on h3 "DLVR/TEMB/210972" at bounding box center [126, 200] width 202 height 17
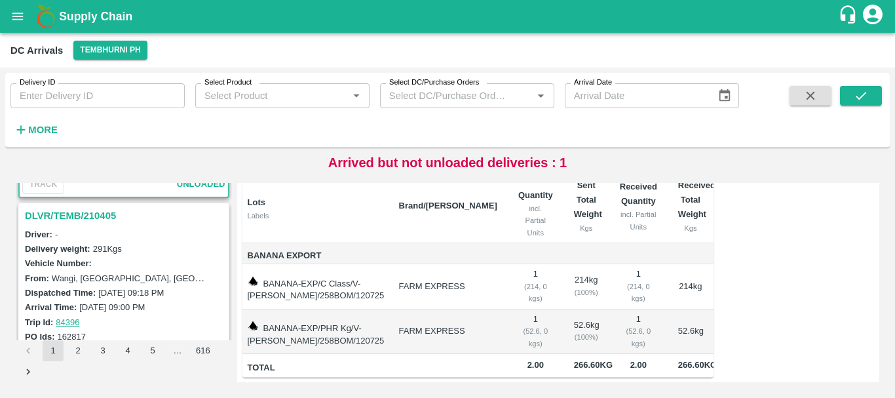
click at [80, 218] on h3 "DLVR/TEMB/210405" at bounding box center [126, 215] width 202 height 17
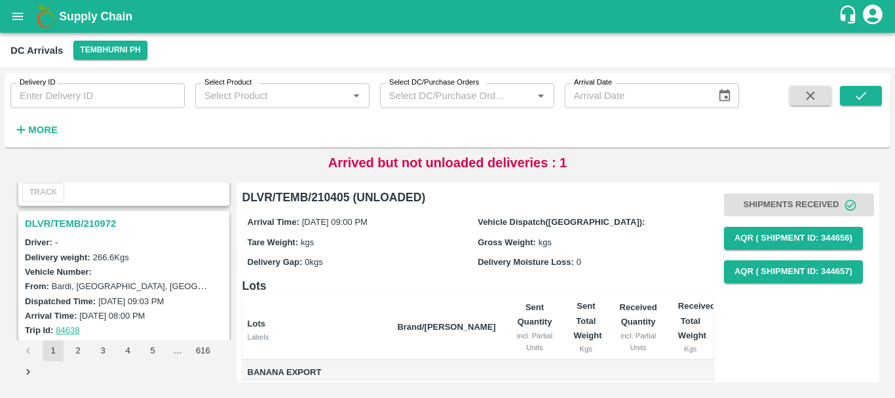
click at [83, 227] on h3 "DLVR/TEMB/210972" at bounding box center [126, 223] width 202 height 17
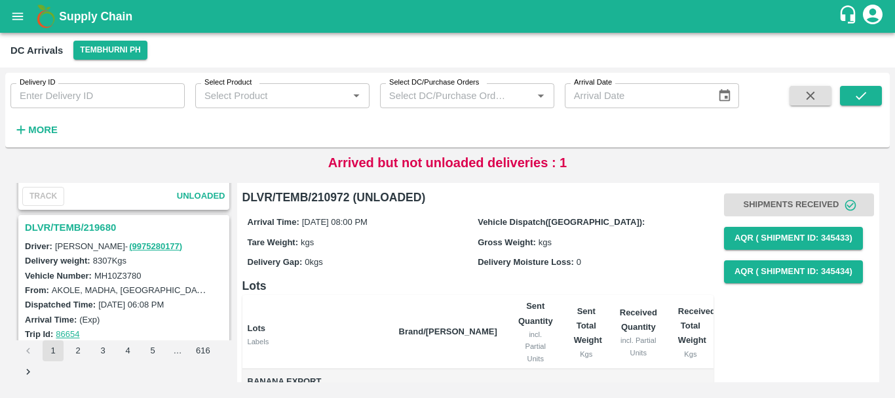
click at [81, 228] on h3 "DLVR/TEMB/219680" at bounding box center [126, 227] width 202 height 17
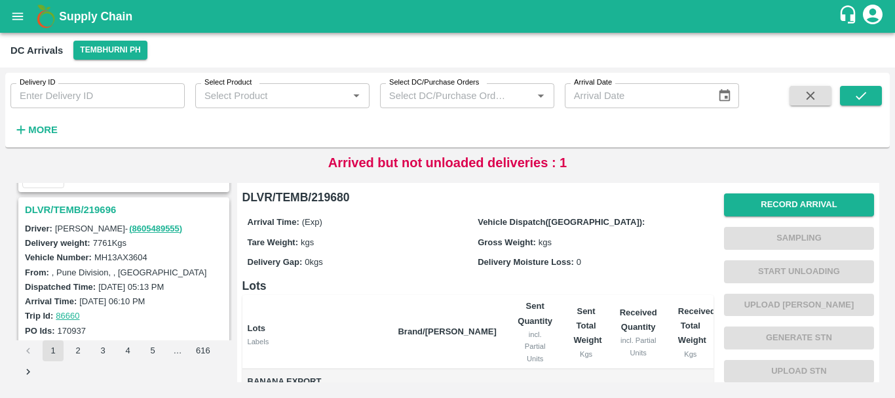
click at [97, 203] on h3 "DLVR/TEMB/219696" at bounding box center [126, 209] width 202 height 17
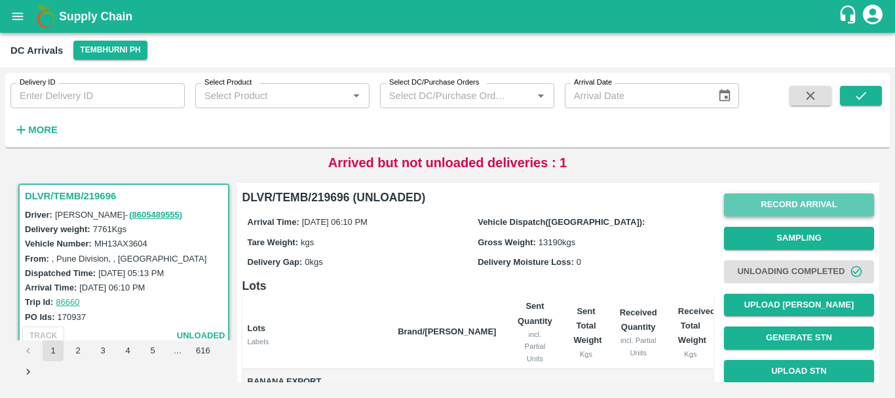
click at [767, 200] on button "Record Arrival" at bounding box center [799, 204] width 150 height 23
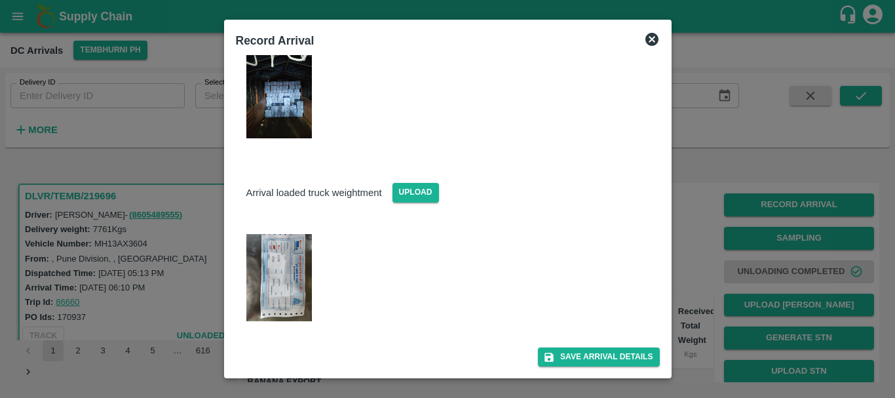
click at [692, 226] on div at bounding box center [447, 199] width 895 height 398
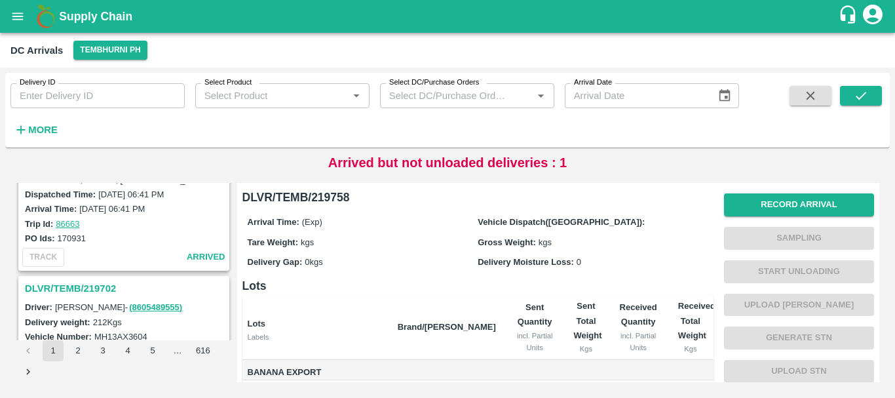
scroll to position [676, 0]
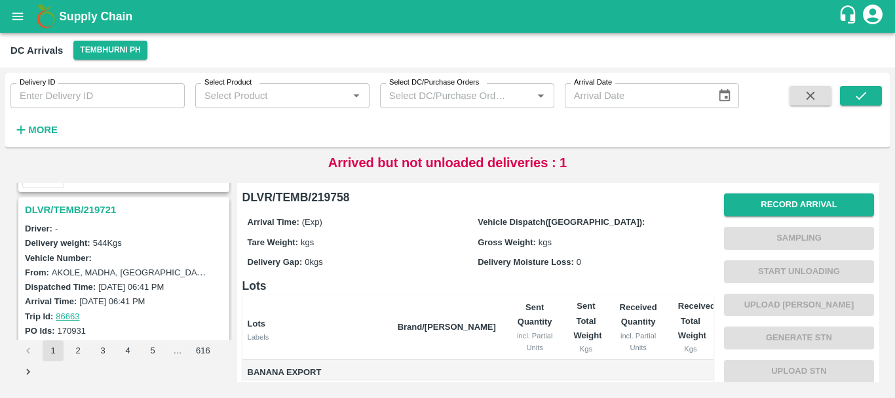
click at [86, 213] on h3 "DLVR/TEMB/219721" at bounding box center [126, 209] width 202 height 17
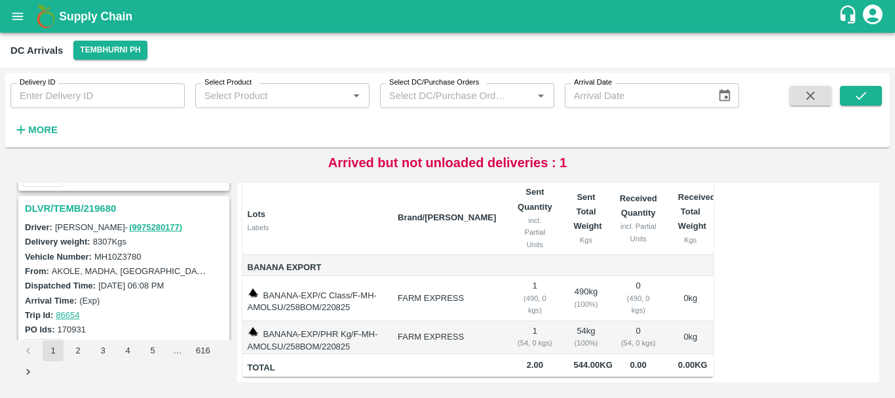
scroll to position [1128, 0]
